Goal: Obtain resource: Download file/media

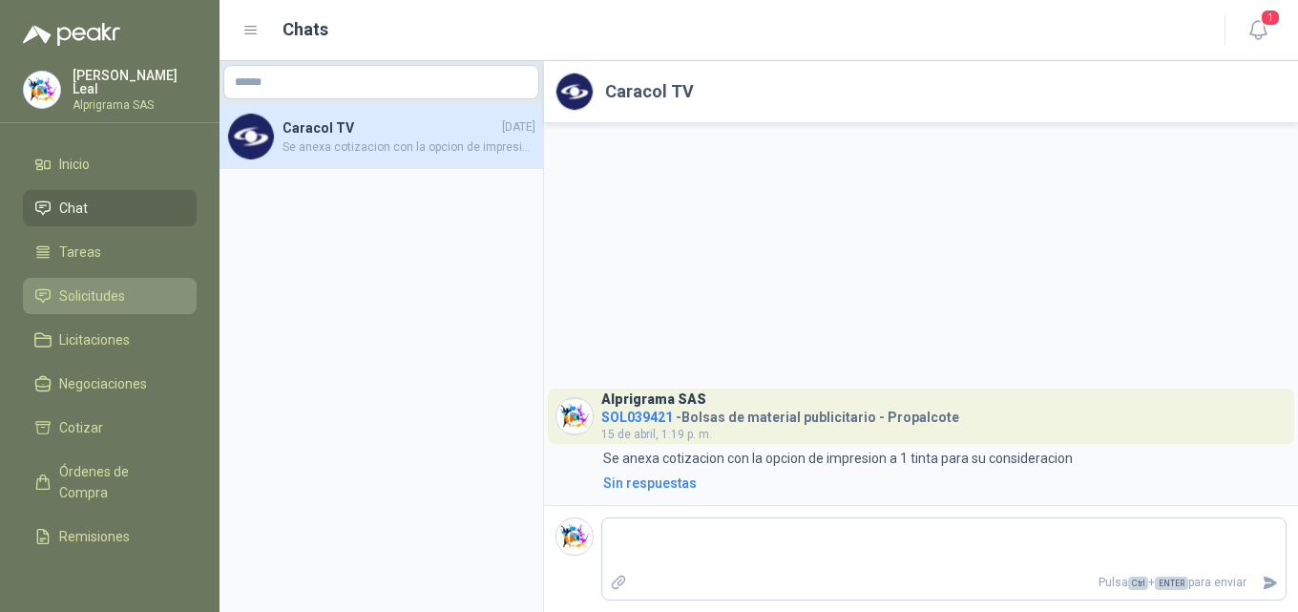
click at [85, 290] on span "Solicitudes" at bounding box center [92, 295] width 66 height 21
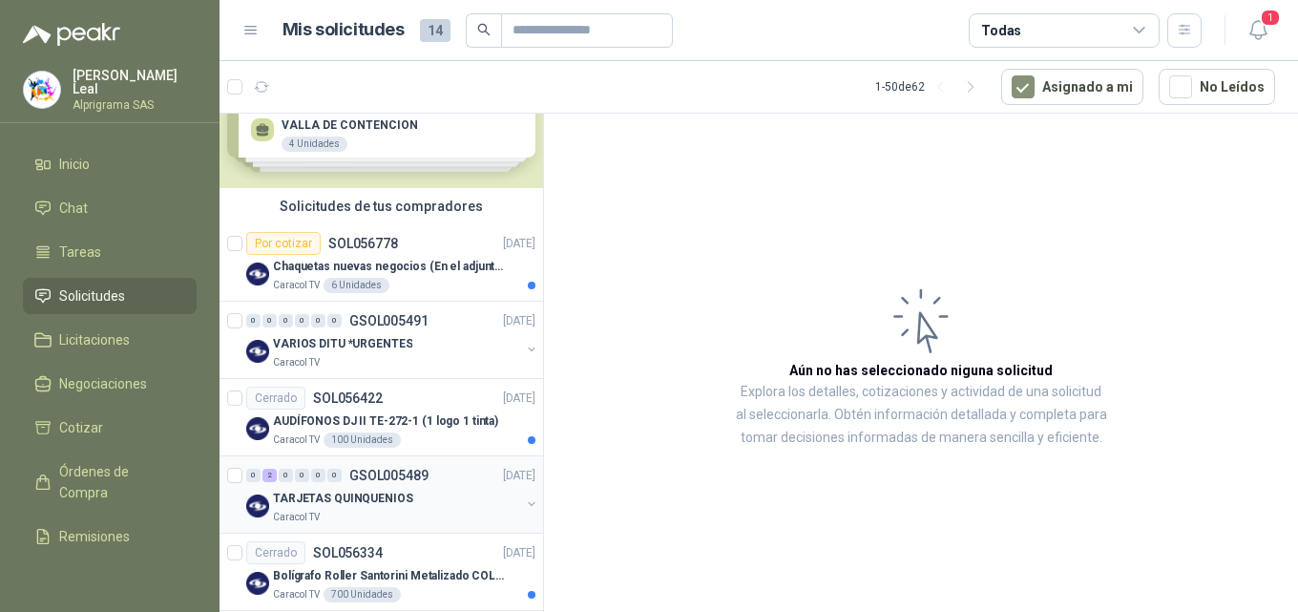
scroll to position [95, 0]
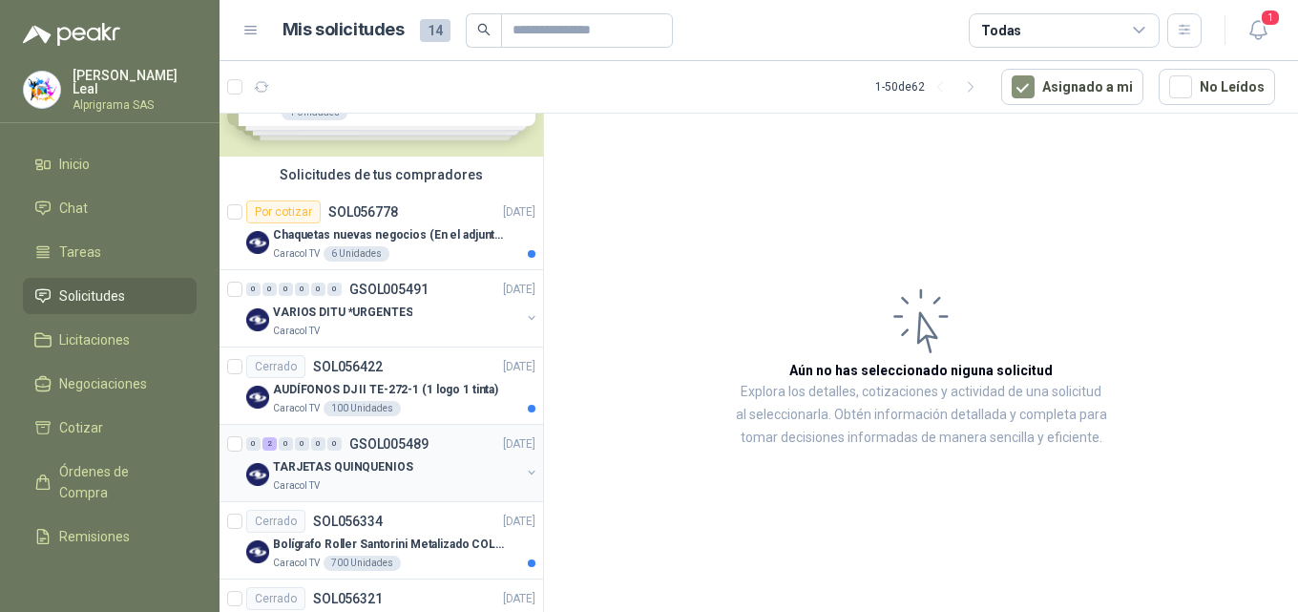
click at [524, 467] on button "button" at bounding box center [531, 472] width 15 height 15
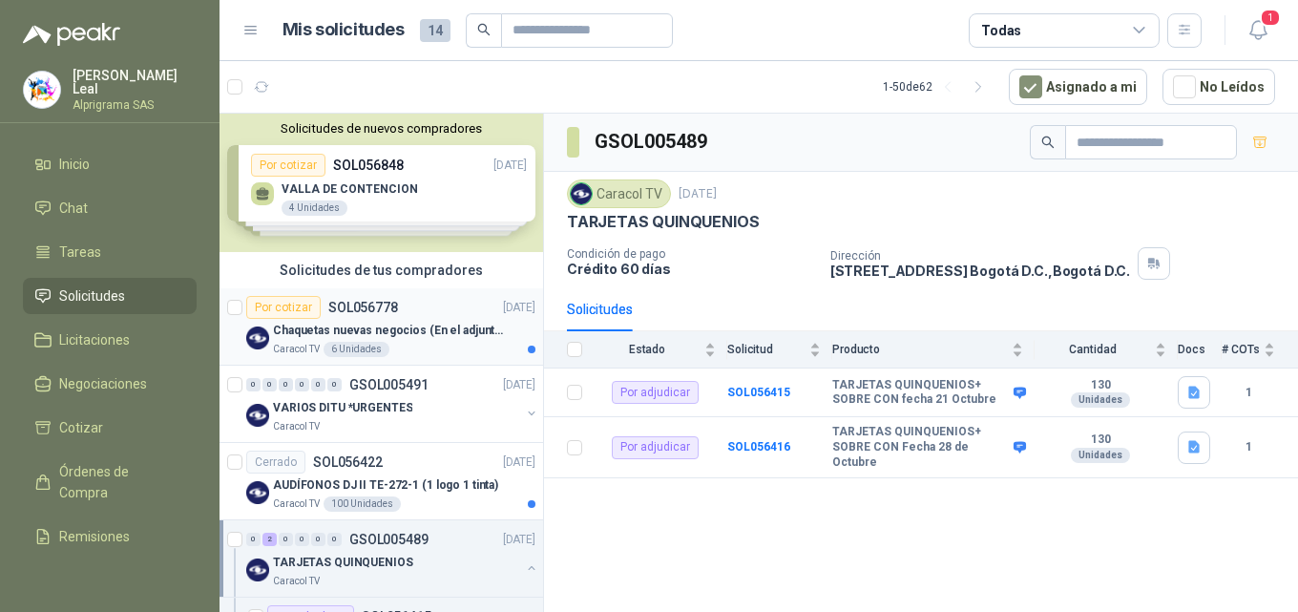
click at [387, 323] on p "Chaquetas nuevas negocios (En el adjunto mas informacion)" at bounding box center [392, 331] width 238 height 18
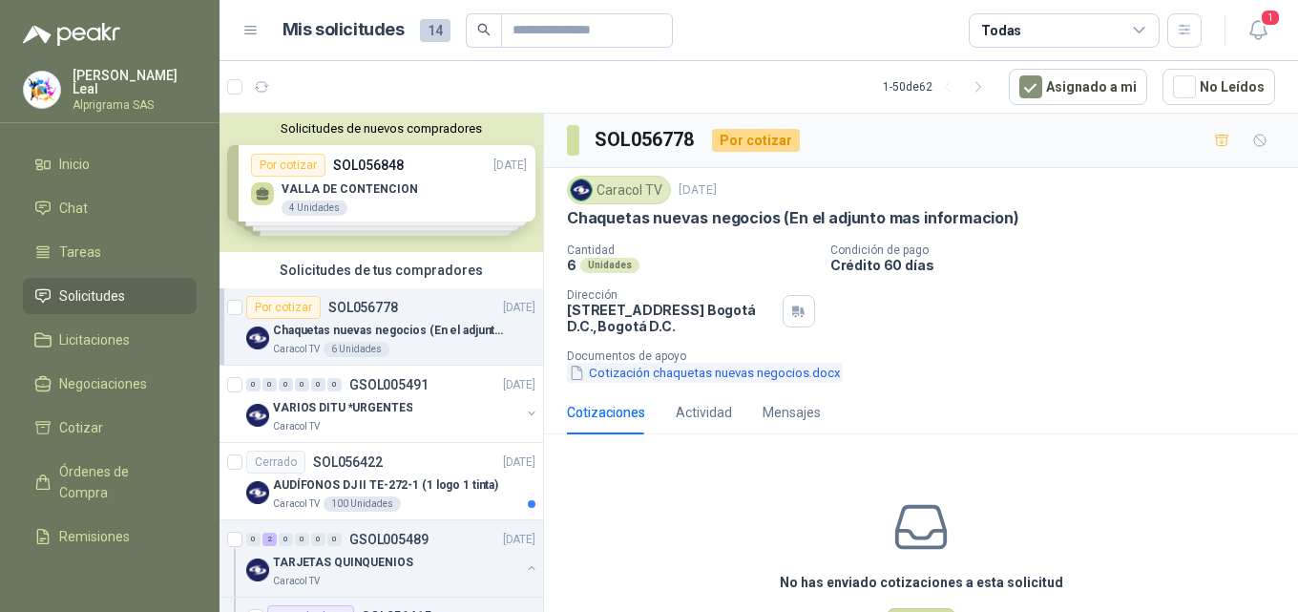
click at [728, 370] on button "Cotización chaquetas nuevas negocios.docx" at bounding box center [705, 373] width 276 height 20
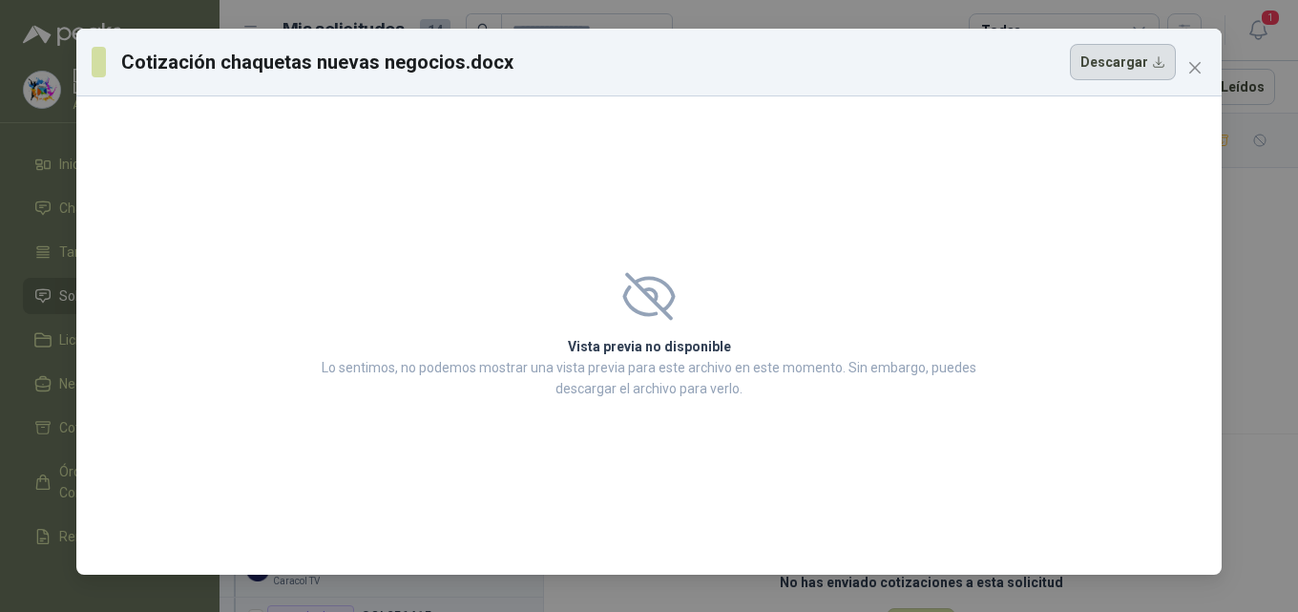
click at [1140, 67] on button "Descargar" at bounding box center [1123, 62] width 106 height 36
click at [1197, 69] on icon "close" at bounding box center [1194, 67] width 15 height 15
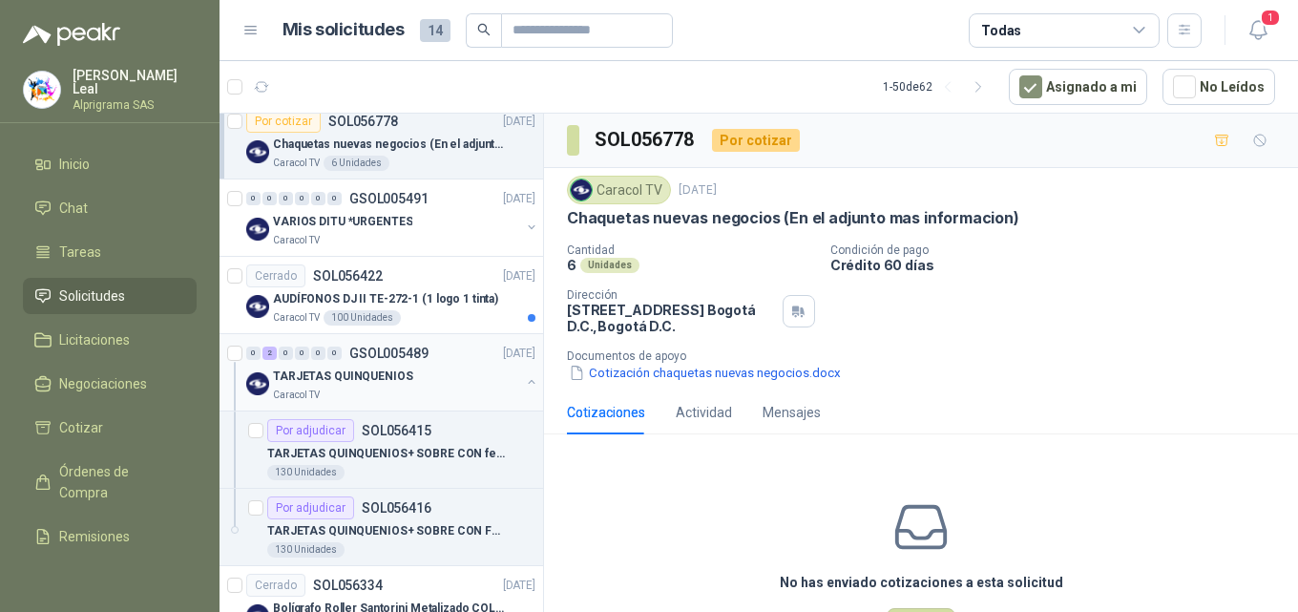
scroll to position [191, 0]
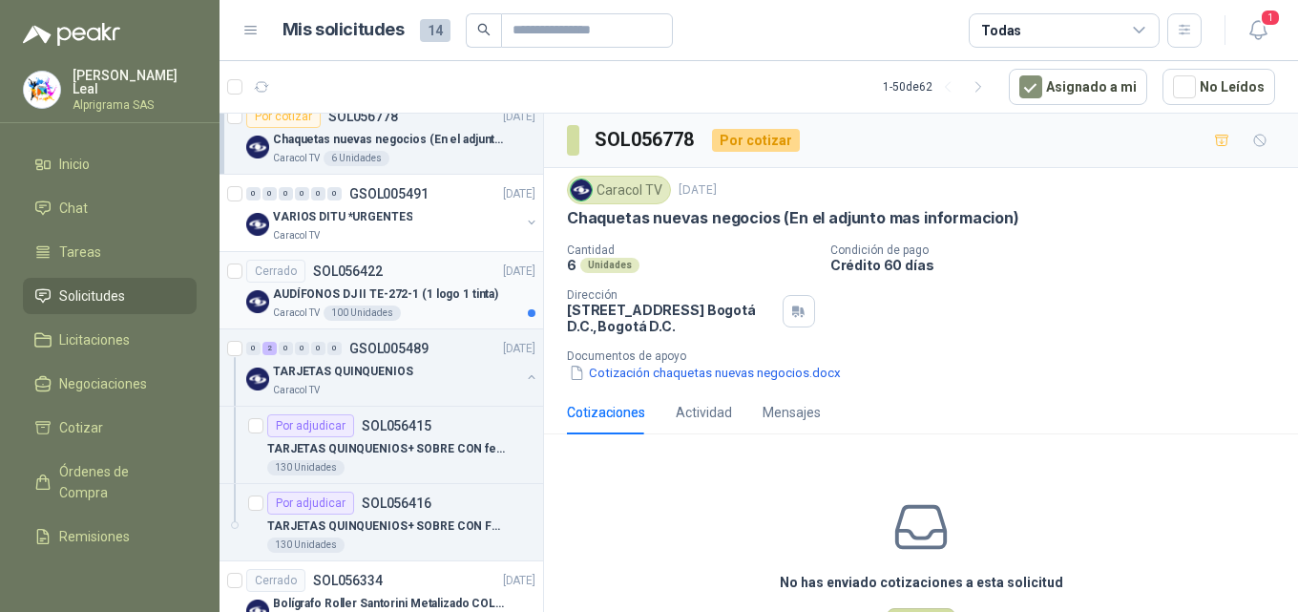
click at [423, 309] on div "Caracol TV 100 Unidades" at bounding box center [404, 312] width 262 height 15
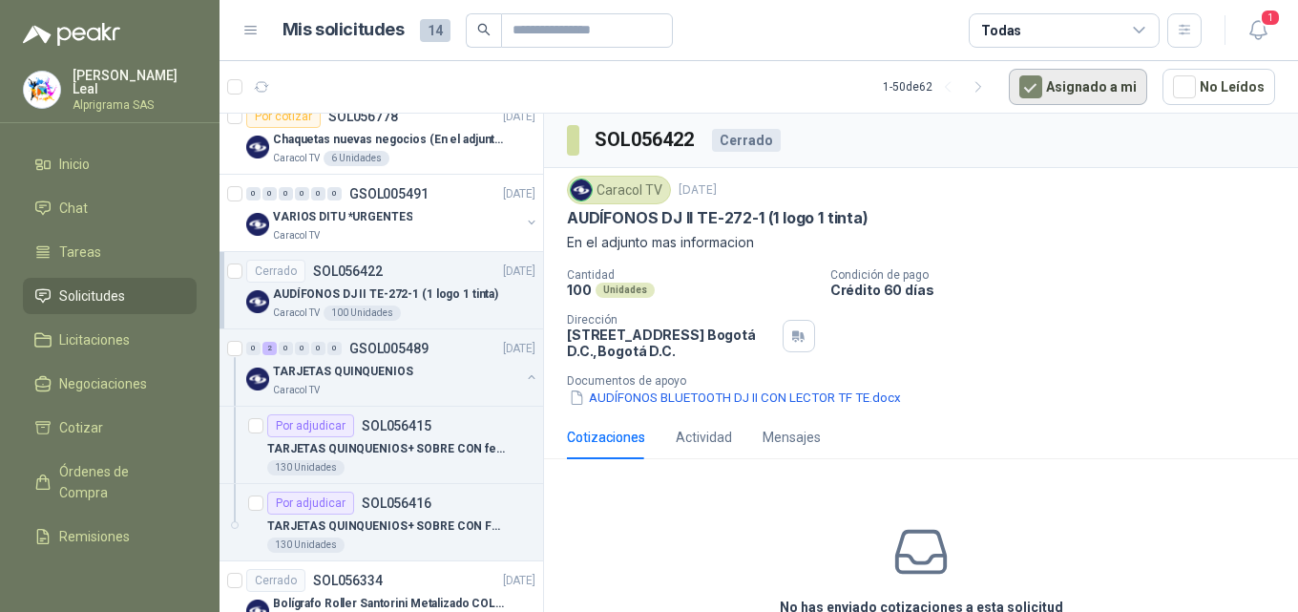
click at [1117, 87] on button "Asignado a mi" at bounding box center [1078, 87] width 138 height 36
click at [697, 399] on button "AUDÍFONOS BLUETOOTH DJ II CON LECTOR TF TE.docx" at bounding box center [735, 397] width 336 height 20
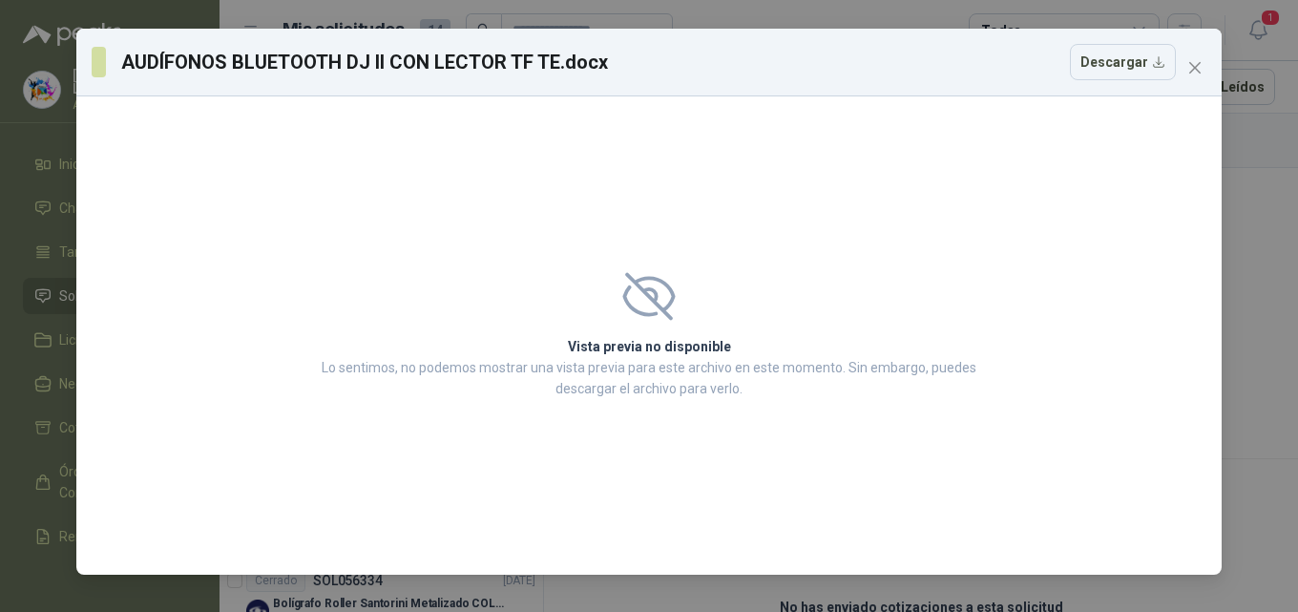
click at [614, 350] on h2 "Vista previa no disponible" at bounding box center [649, 346] width 666 height 21
click at [1122, 58] on button "Descargar" at bounding box center [1123, 62] width 106 height 36
click at [1191, 70] on icon "close" at bounding box center [1194, 67] width 15 height 15
